Goal: Information Seeking & Learning: Learn about a topic

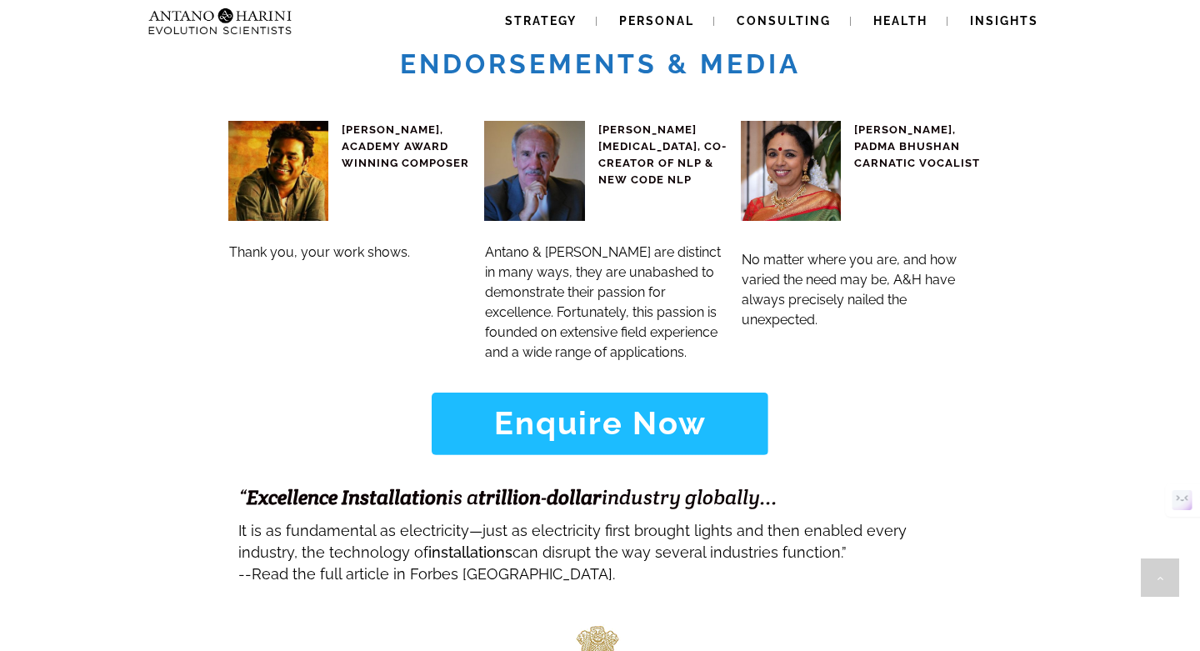
scroll to position [6544, 0]
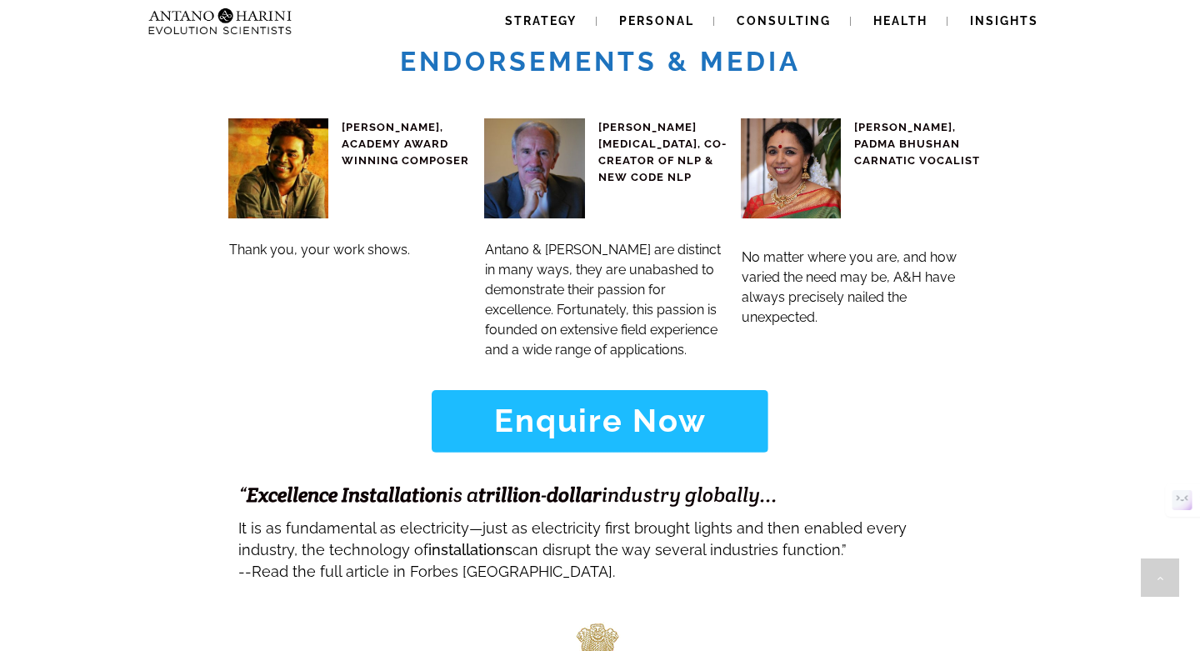
click at [718, 405] on span "Enquire Now" at bounding box center [600, 421] width 286 height 32
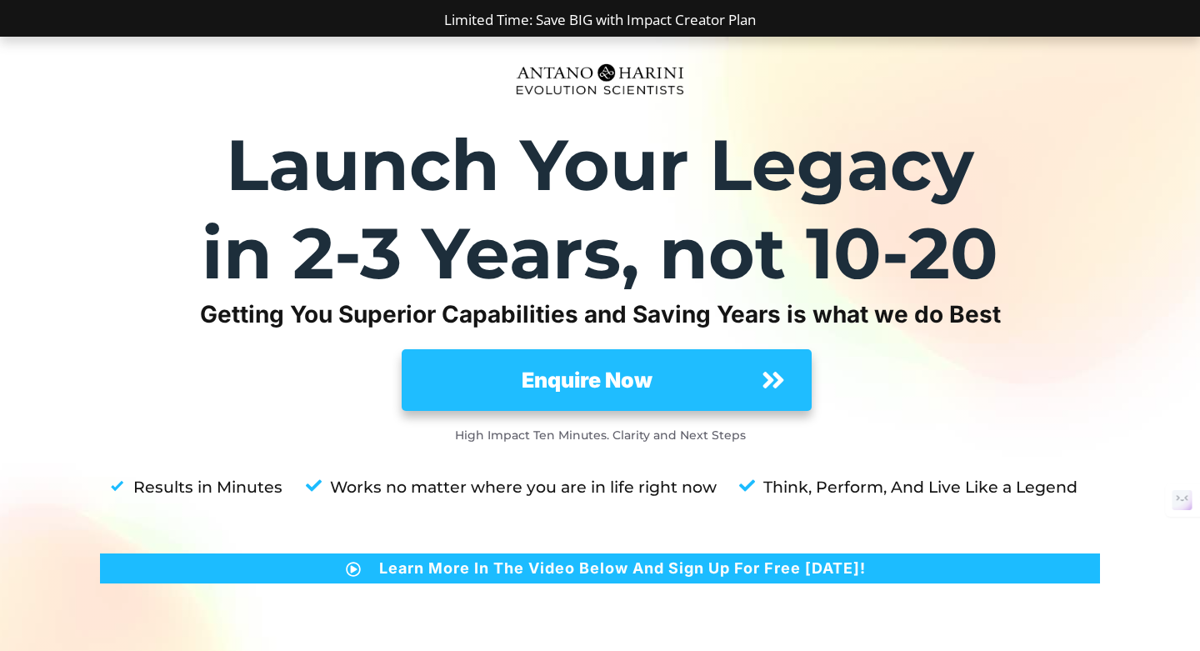
click at [667, 368] on span "Enquire Now" at bounding box center [587, 380] width 321 height 32
